Goal: Check status

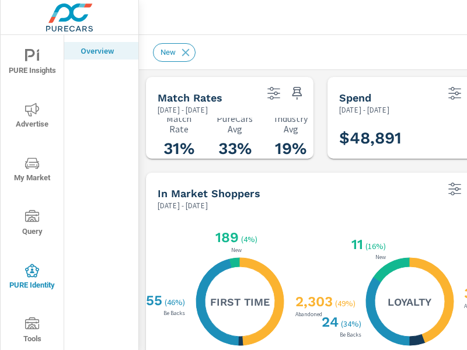
scroll to position [350, 0]
